Goal: Transaction & Acquisition: Download file/media

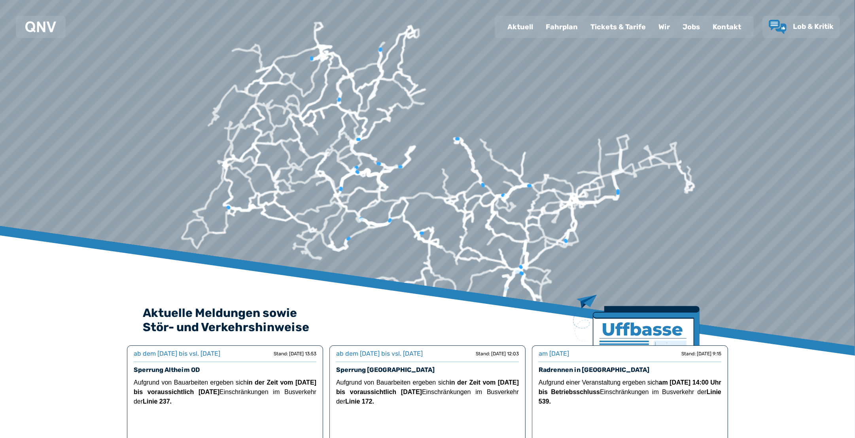
click at [576, 25] on div "Fahrplan" at bounding box center [561, 27] width 45 height 21
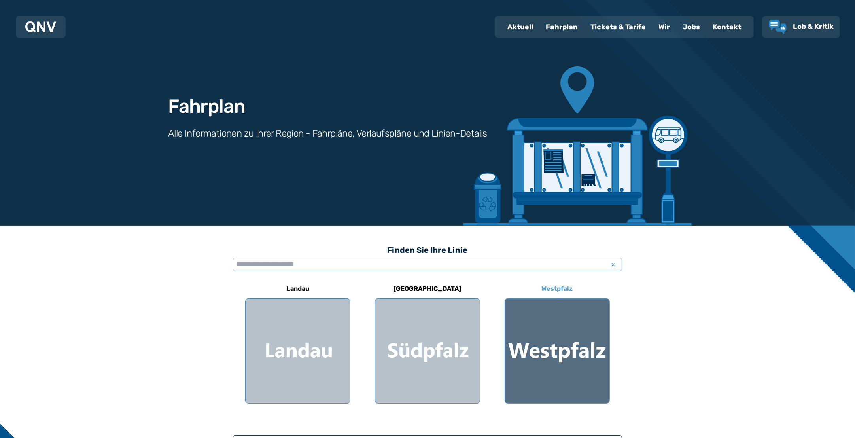
click at [570, 348] on div at bounding box center [557, 351] width 104 height 104
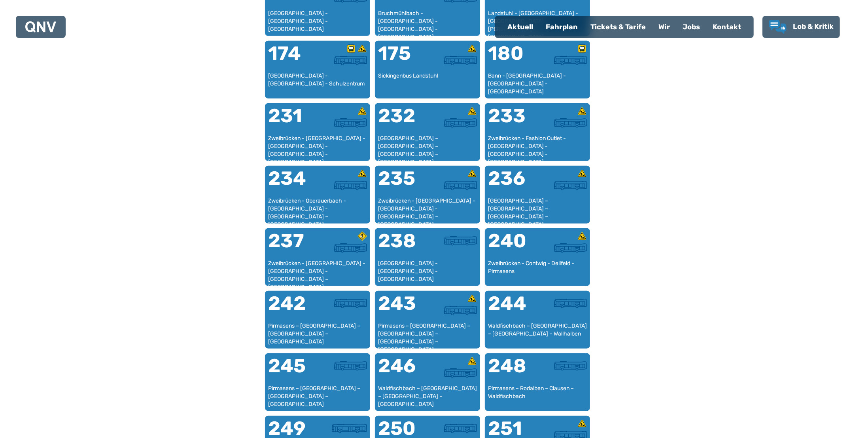
scroll to position [628, 0]
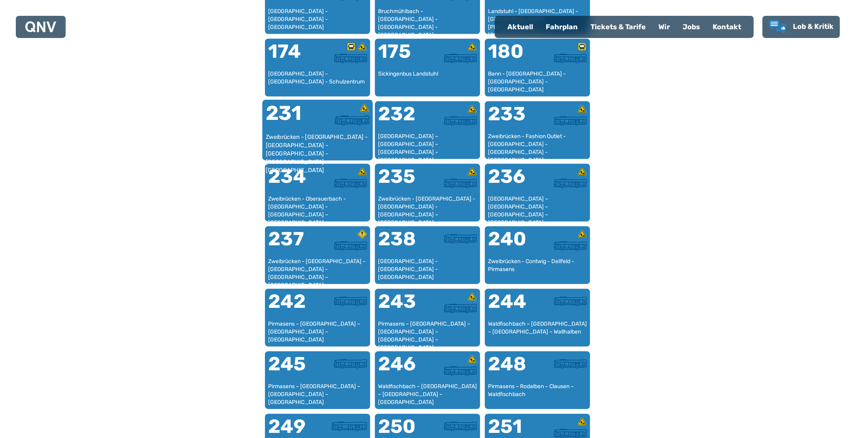
click at [326, 133] on div "Zweibrücken - [GEOGRAPHIC_DATA] - [GEOGRAPHIC_DATA] - [GEOGRAPHIC_DATA] - [GEOG…" at bounding box center [318, 145] width 104 height 24
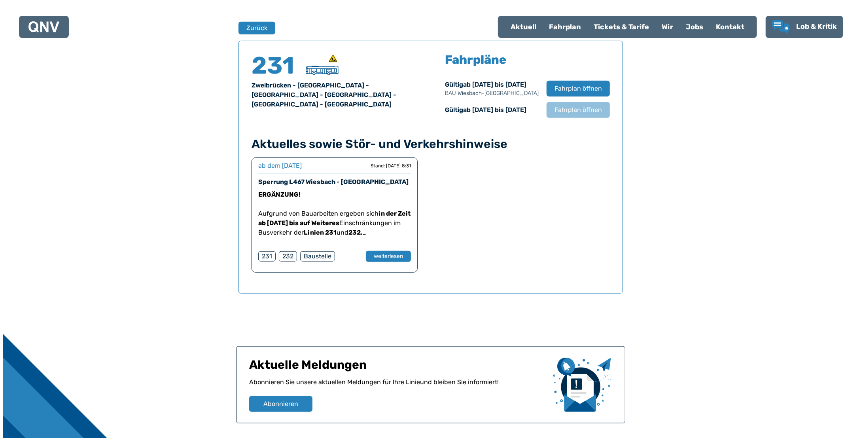
scroll to position [521, 0]
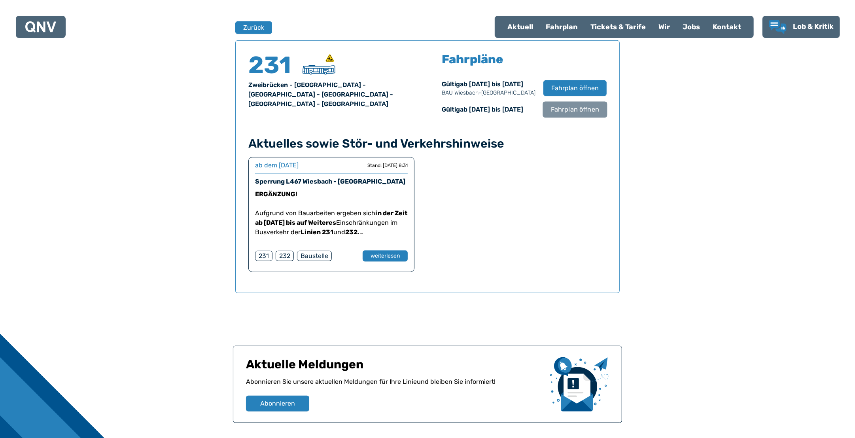
click at [564, 108] on span "Fahrplan öffnen" at bounding box center [575, 109] width 48 height 9
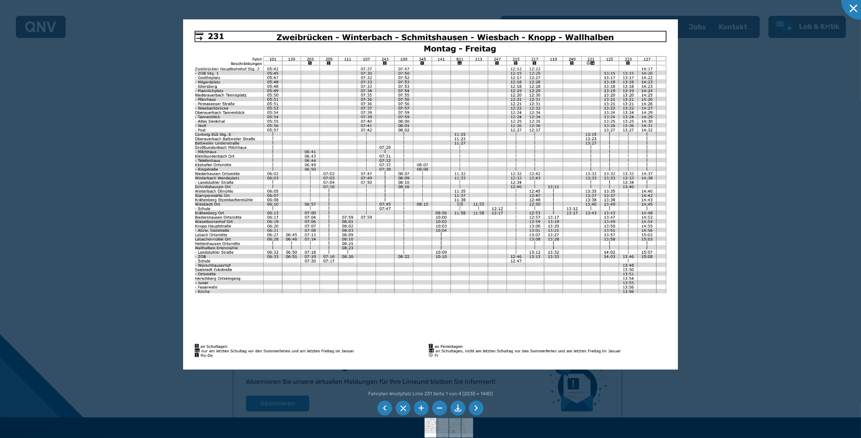
click at [462, 407] on li at bounding box center [457, 408] width 15 height 15
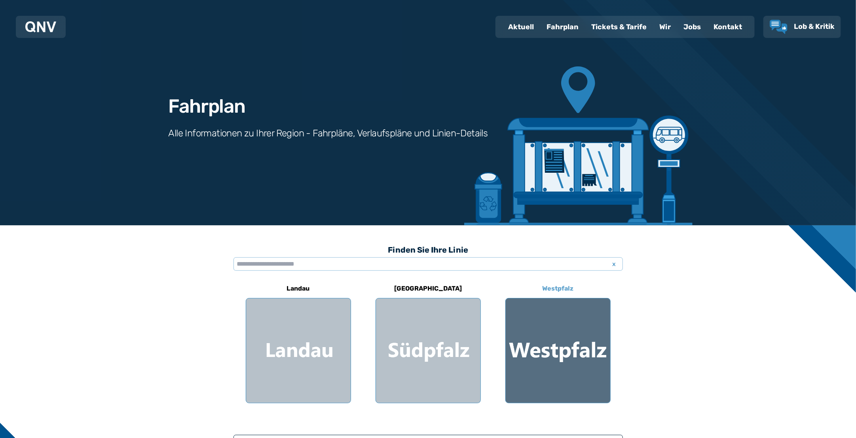
click at [555, 325] on div at bounding box center [557, 351] width 104 height 104
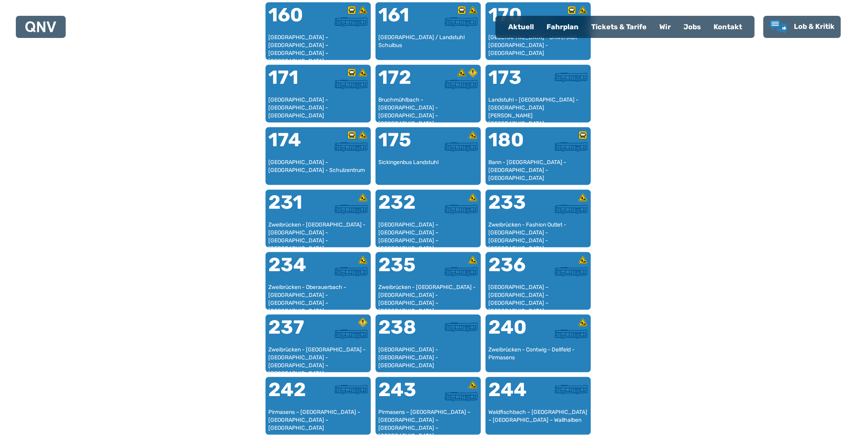
scroll to position [546, 0]
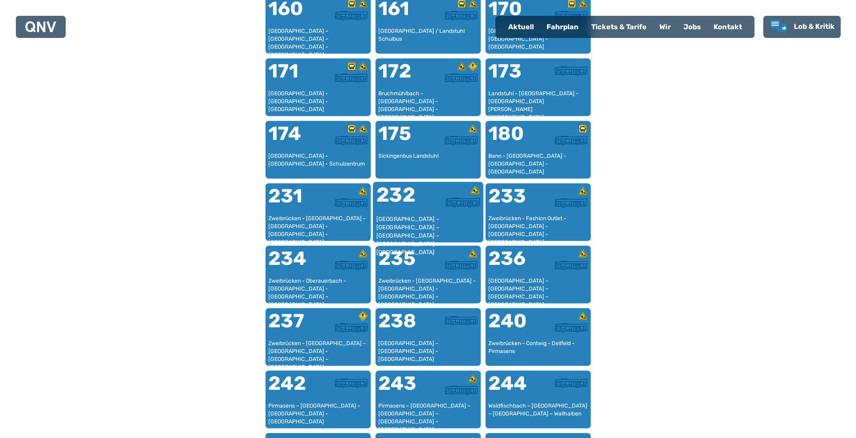
click at [442, 208] on div at bounding box center [454, 200] width 52 height 30
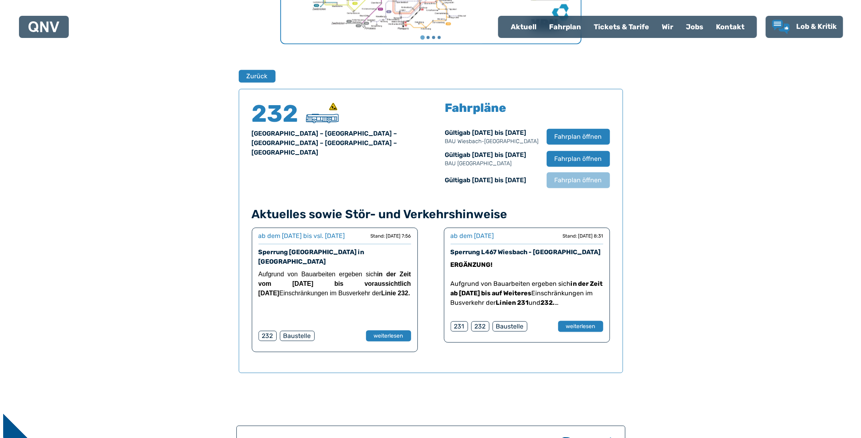
scroll to position [521, 0]
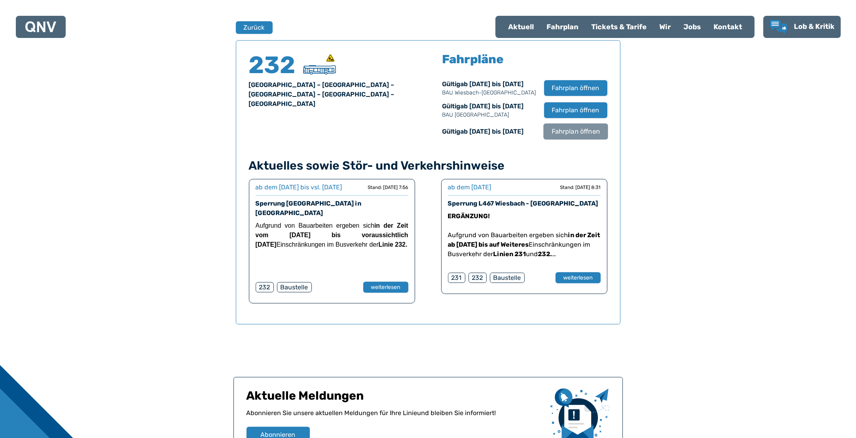
click at [568, 129] on span "Fahrplan öffnen" at bounding box center [575, 131] width 48 height 9
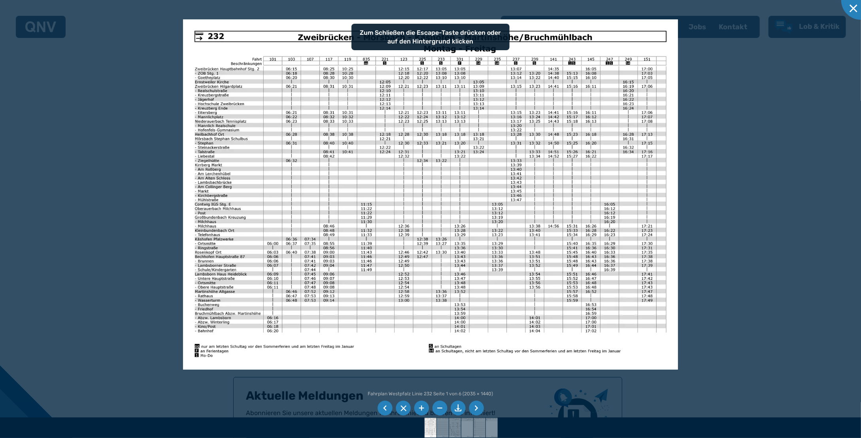
click at [457, 406] on li at bounding box center [458, 408] width 15 height 15
